Goal: Obtain resource: Obtain resource

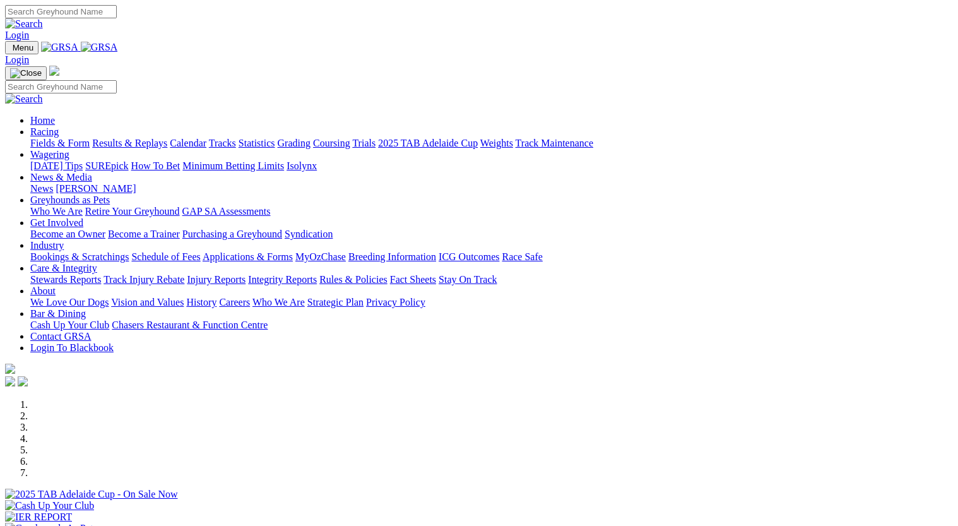
click at [47, 138] on link "Fields & Form" at bounding box center [59, 143] width 59 height 11
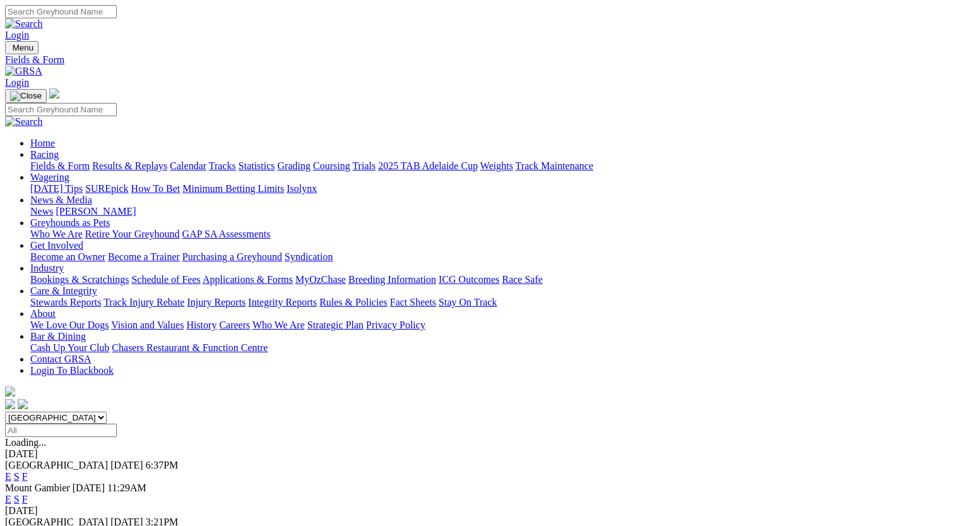
click at [28, 493] on link "F" at bounding box center [25, 498] width 6 height 11
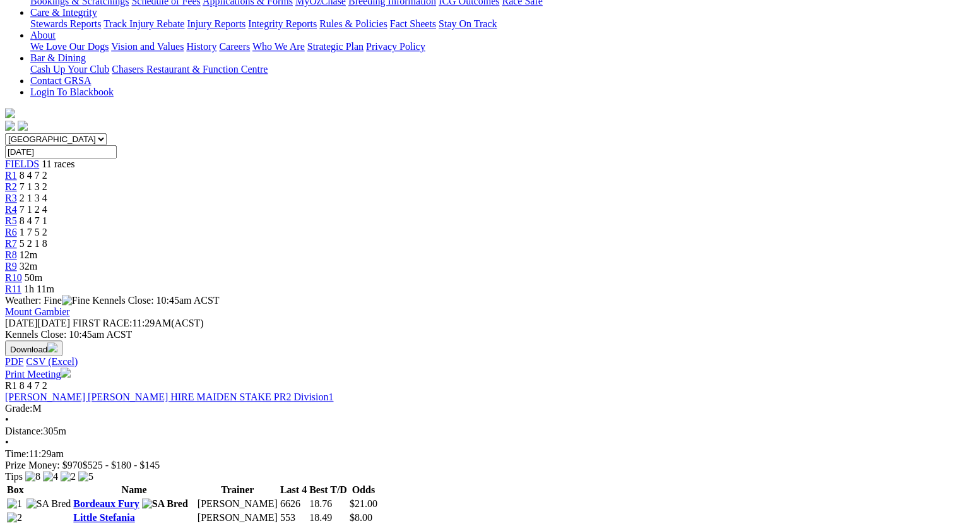
scroll to position [209, 0]
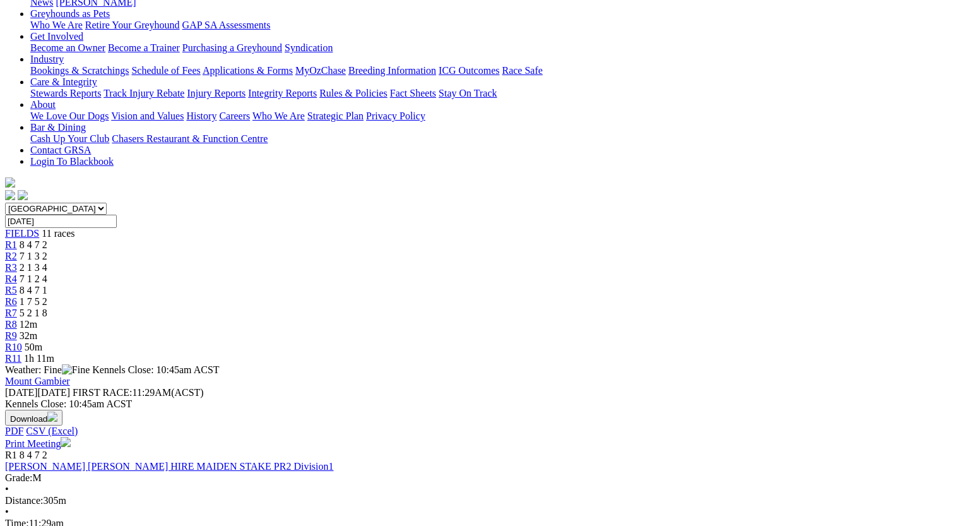
click at [71, 438] on link "Print Meeting" at bounding box center [38, 443] width 66 height 11
